Goal: Find specific page/section: Find specific page/section

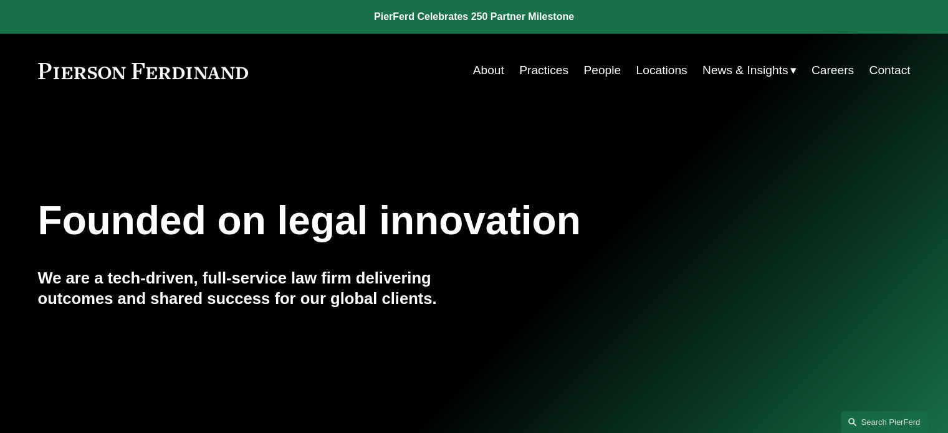
click at [880, 74] on link "Contact" at bounding box center [889, 71] width 41 height 24
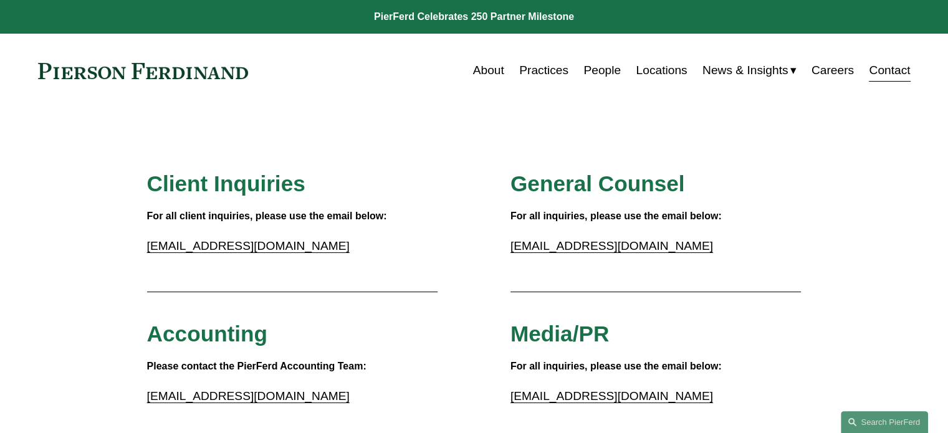
click at [588, 72] on link "People" at bounding box center [601, 71] width 37 height 24
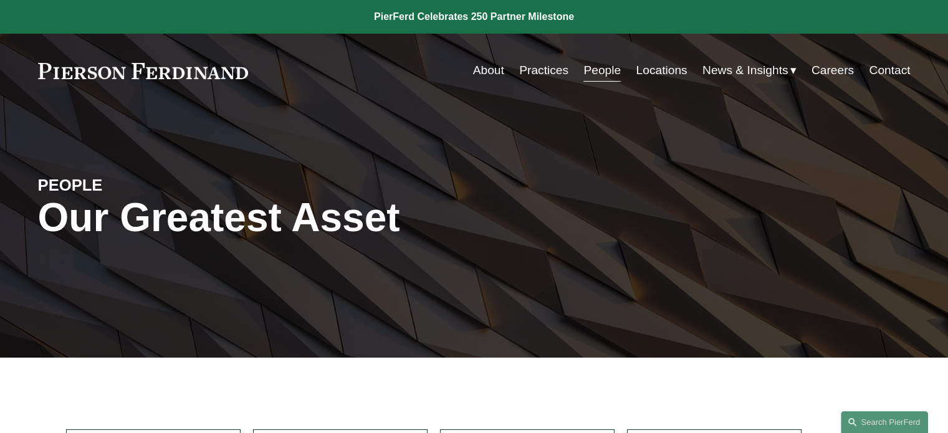
click at [673, 68] on link "Locations" at bounding box center [661, 71] width 51 height 24
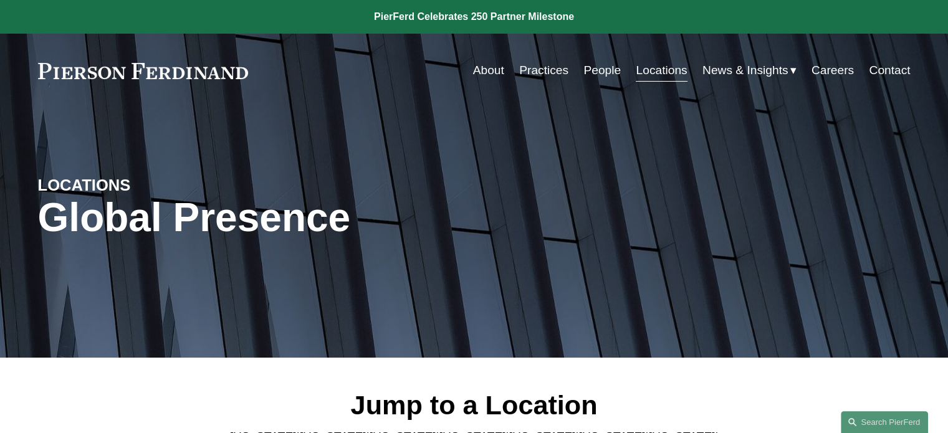
scroll to position [289, 0]
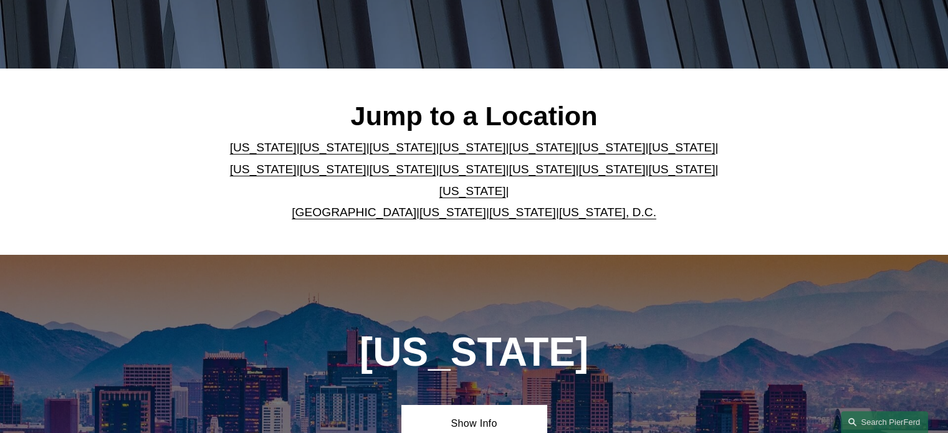
click at [439, 169] on link "[US_STATE]" at bounding box center [472, 169] width 67 height 13
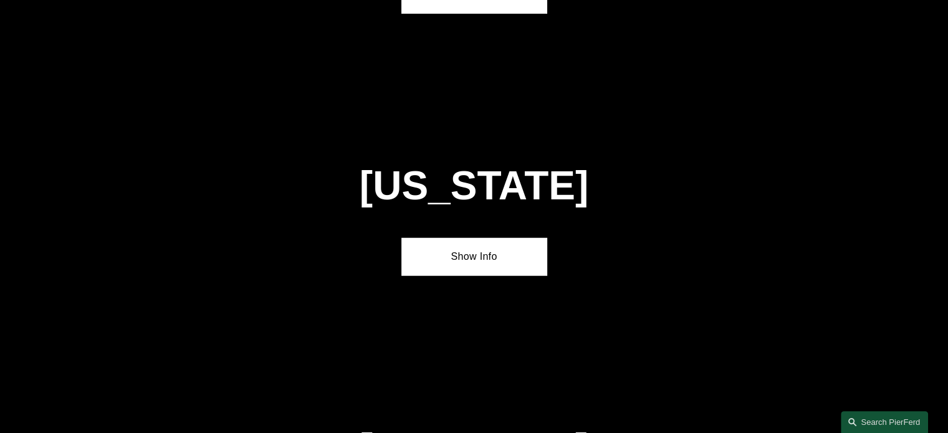
scroll to position [3161, 0]
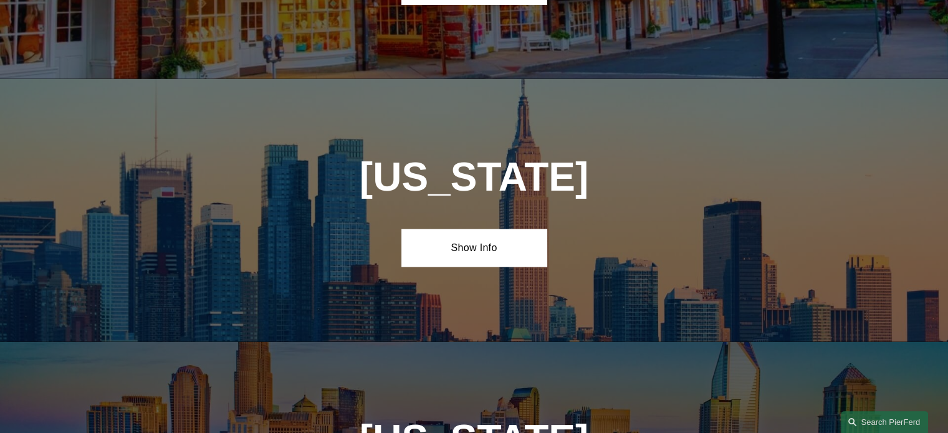
click at [419, 192] on div "New York Show Info" at bounding box center [474, 210] width 948 height 262
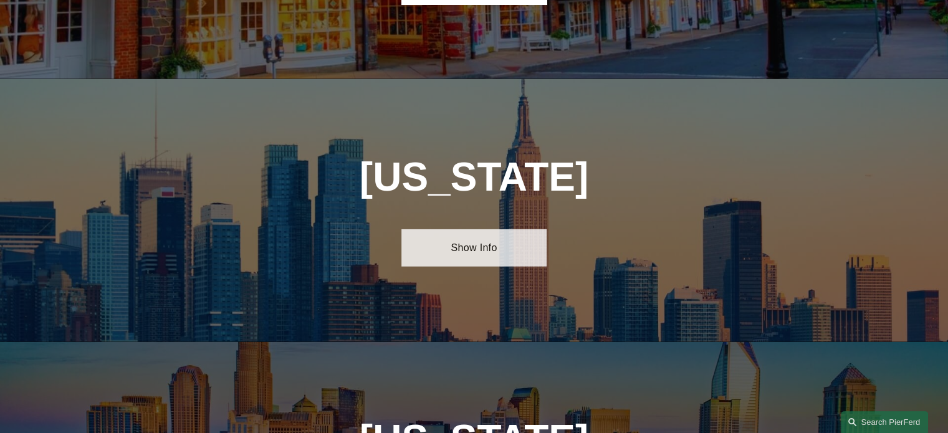
click at [440, 229] on link "Show Info" at bounding box center [473, 247] width 145 height 37
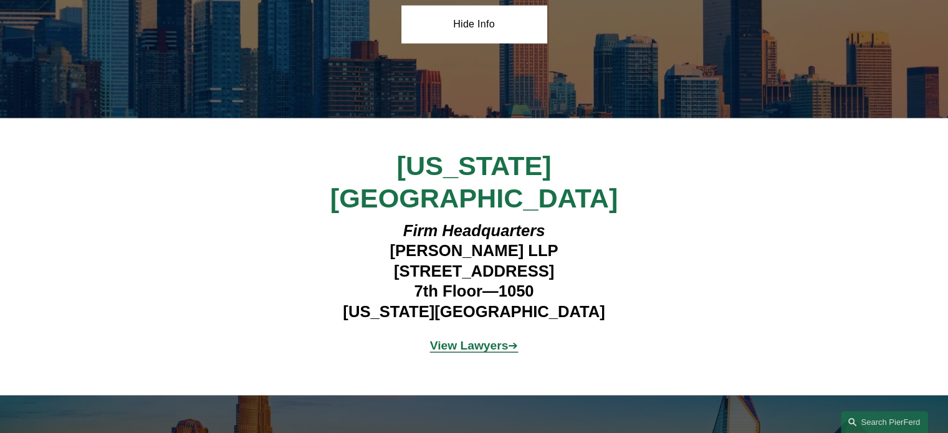
scroll to position [3385, 0]
click at [489, 338] on strong "View Lawyers" at bounding box center [469, 344] width 79 height 13
